Goal: Information Seeking & Learning: Check status

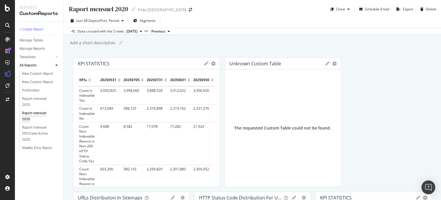
click at [50, 178] on div "+ Create Report Manage Tables Manage Reports Templates AI Bots in Search Busine…" at bounding box center [39, 111] width 49 height 178
